Goal: Task Accomplishment & Management: Manage account settings

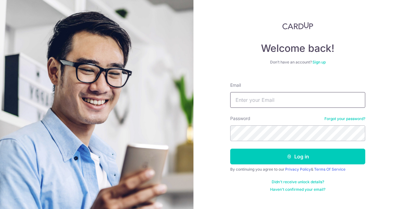
click at [250, 100] on input "Email" at bounding box center [297, 100] width 135 height 16
type input "[EMAIL_ADDRESS][DOMAIN_NAME]"
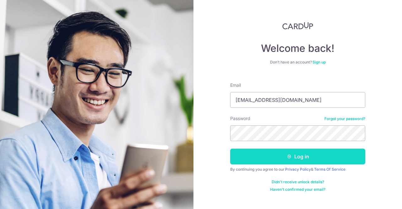
click at [301, 156] on button "Log in" at bounding box center [297, 157] width 135 height 16
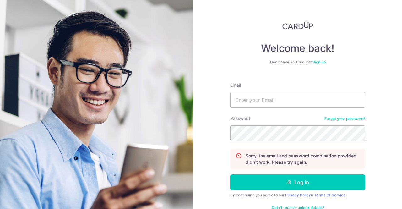
type input "[EMAIL_ADDRESS][DOMAIN_NAME]"
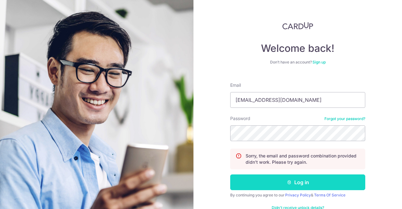
click at [291, 183] on button "Log in" at bounding box center [297, 182] width 135 height 16
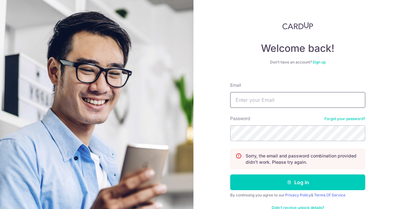
click at [259, 101] on input "Email" at bounding box center [297, 100] width 135 height 16
type input "[EMAIL_ADDRESS][DOMAIN_NAME]"
click at [230, 174] on button "Log in" at bounding box center [297, 182] width 135 height 16
